Goal: Navigation & Orientation: Go to known website

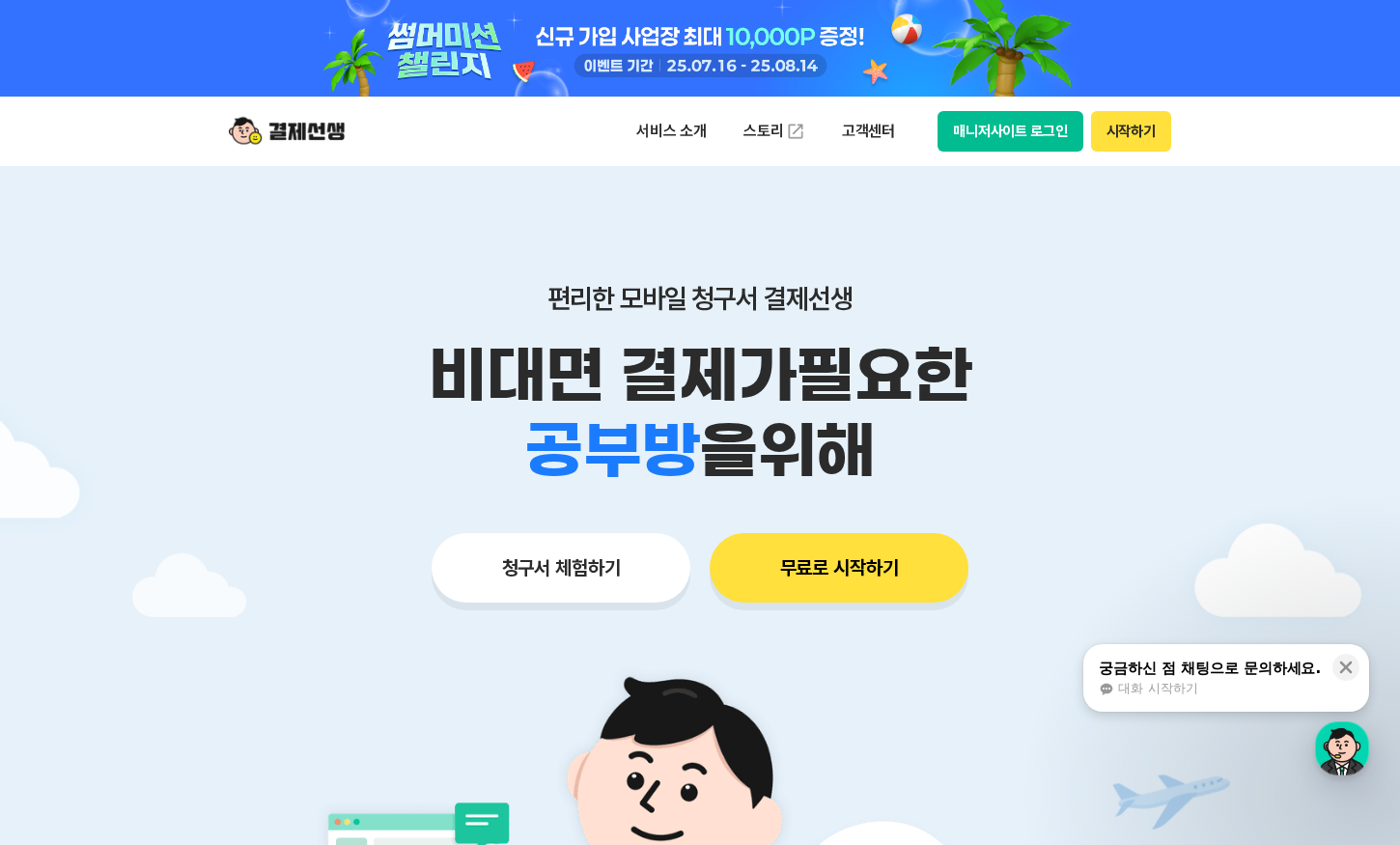
click at [979, 139] on button "매니저사이트 로그인" at bounding box center [1011, 131] width 146 height 41
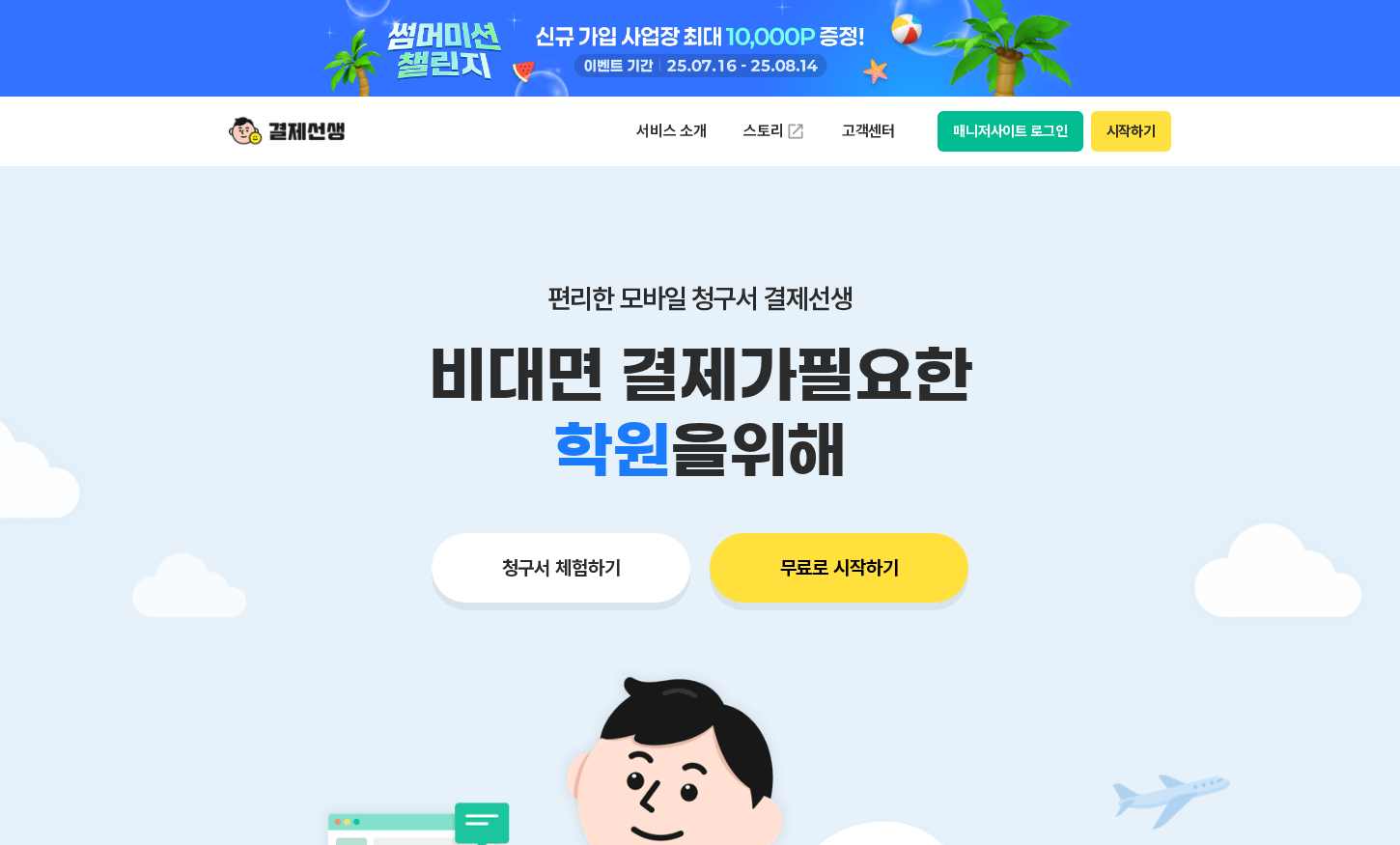
click at [991, 131] on button "매니저사이트 로그인" at bounding box center [1011, 131] width 146 height 41
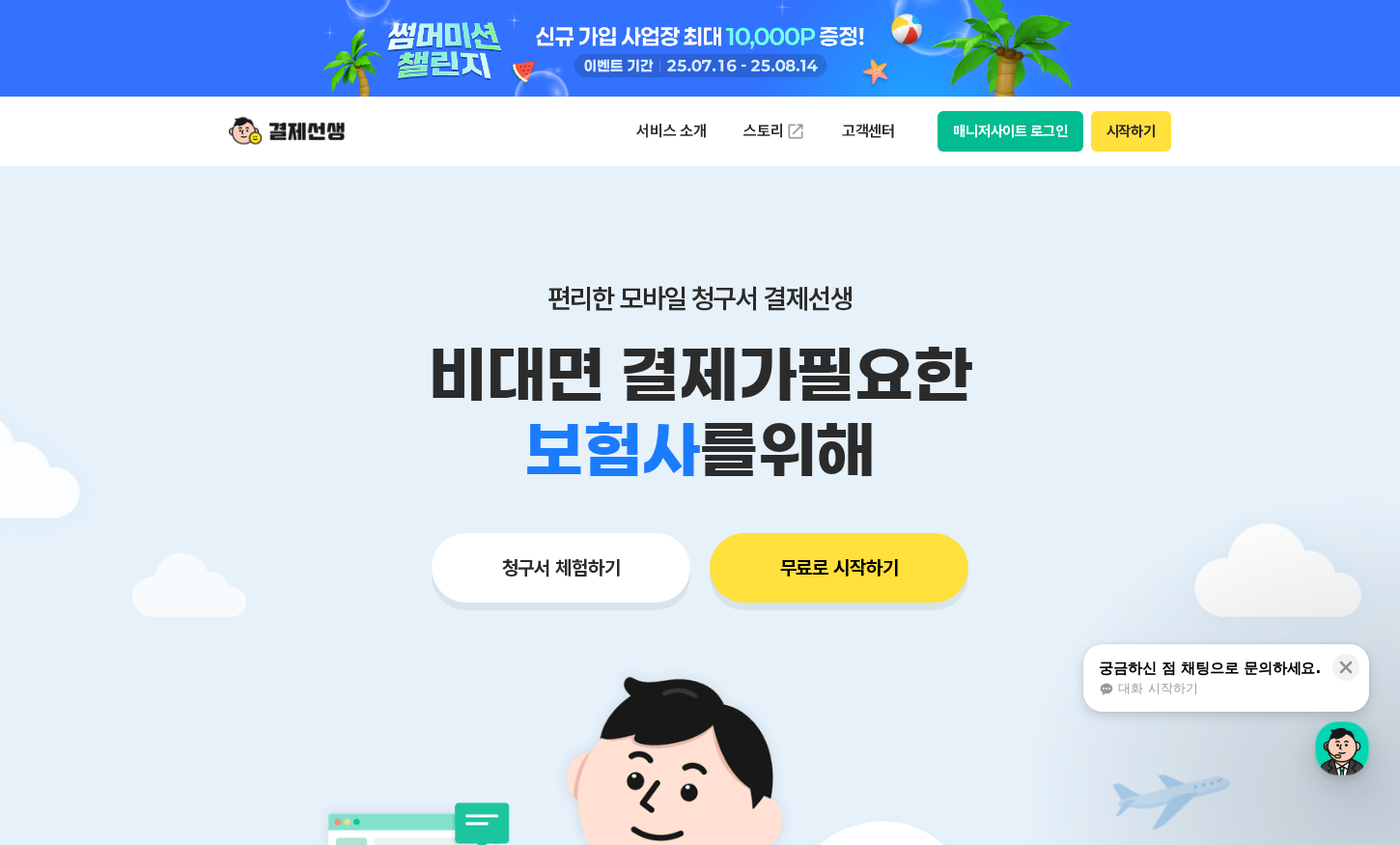
click at [1213, 360] on div at bounding box center [700, 676] width 1400 height 1018
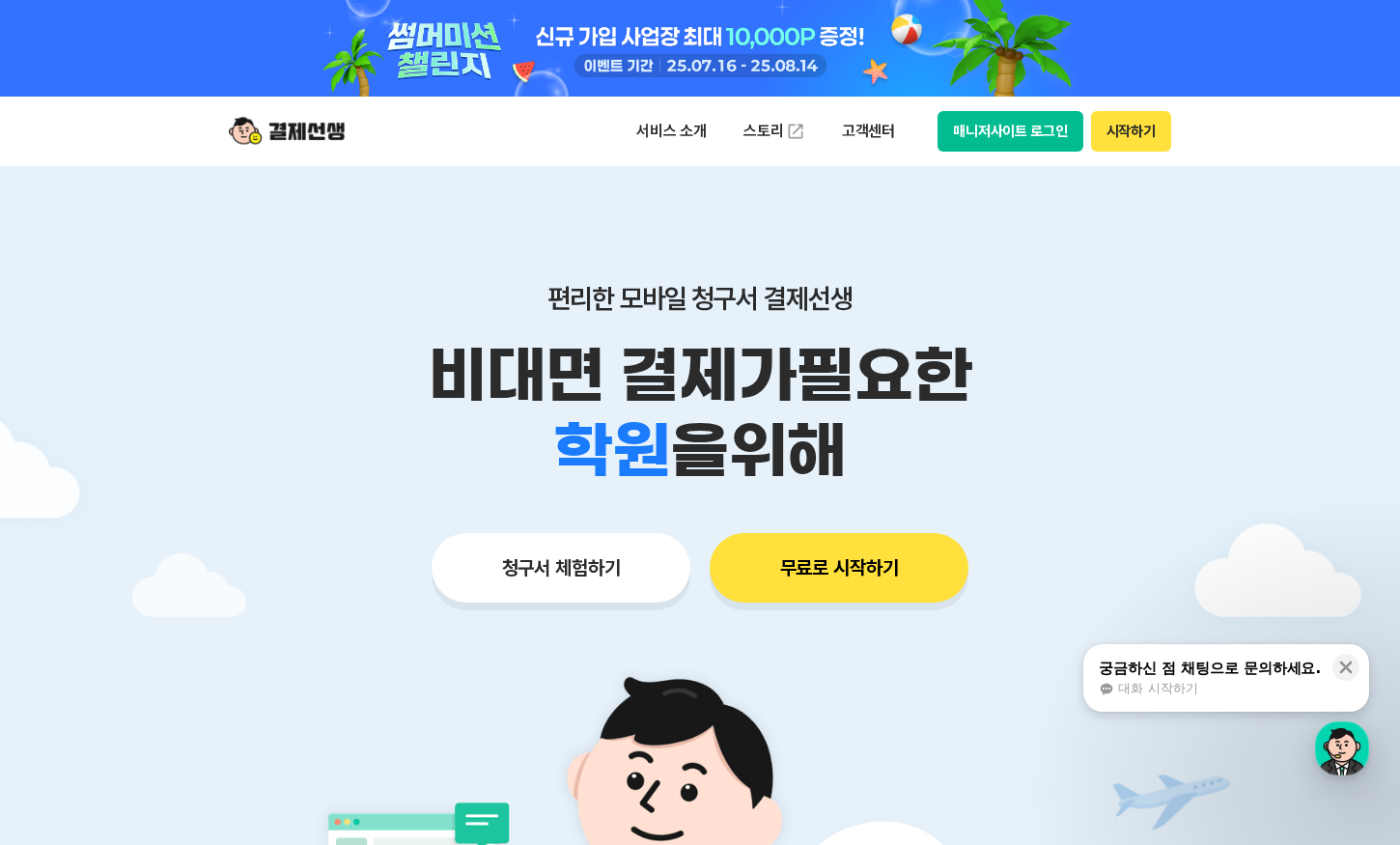
click at [1036, 121] on button "매니저사이트 로그인" at bounding box center [1011, 131] width 146 height 41
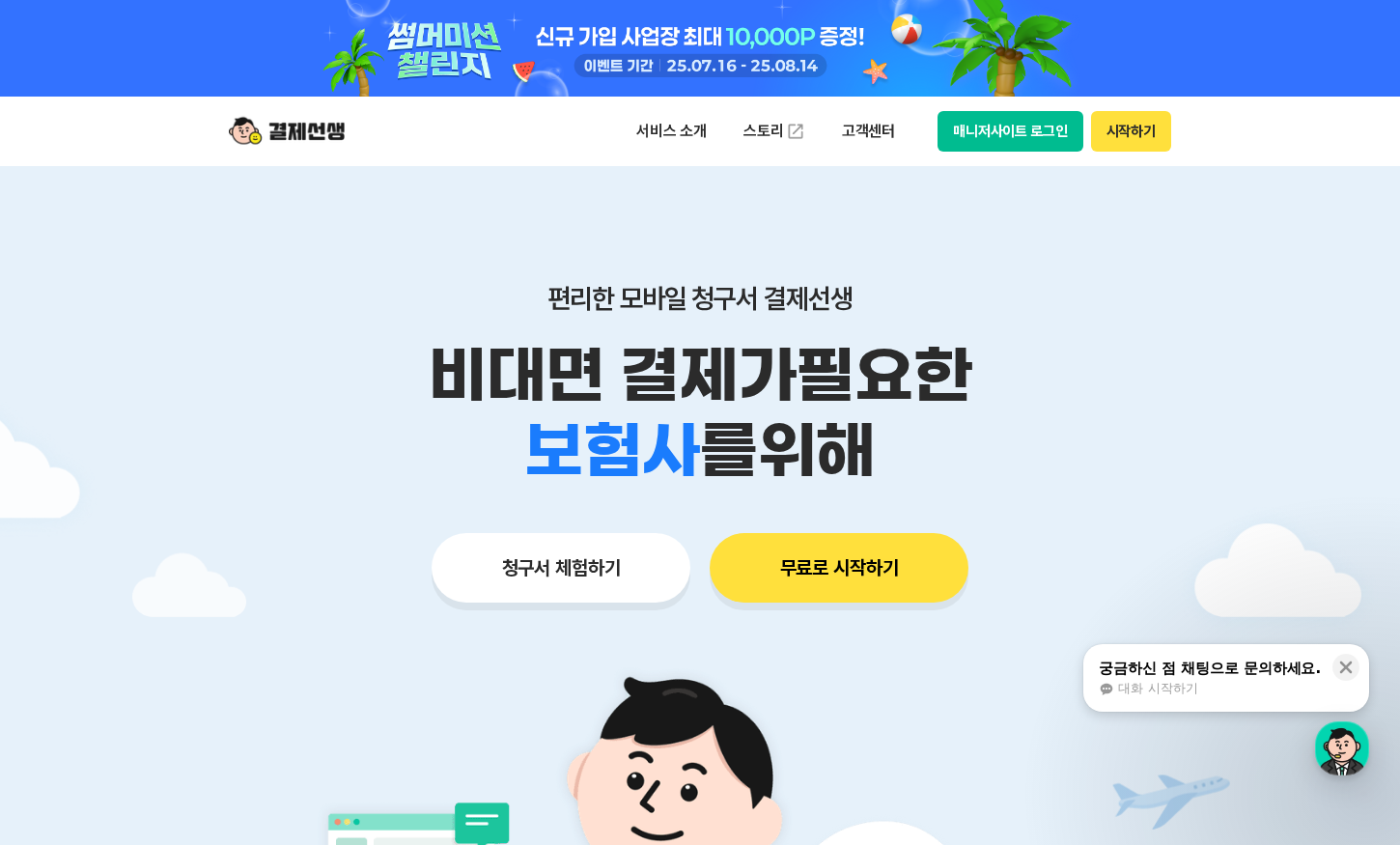
click at [1000, 140] on button "매니저사이트 로그인" at bounding box center [1011, 131] width 146 height 41
